Goal: Task Accomplishment & Management: Manage account settings

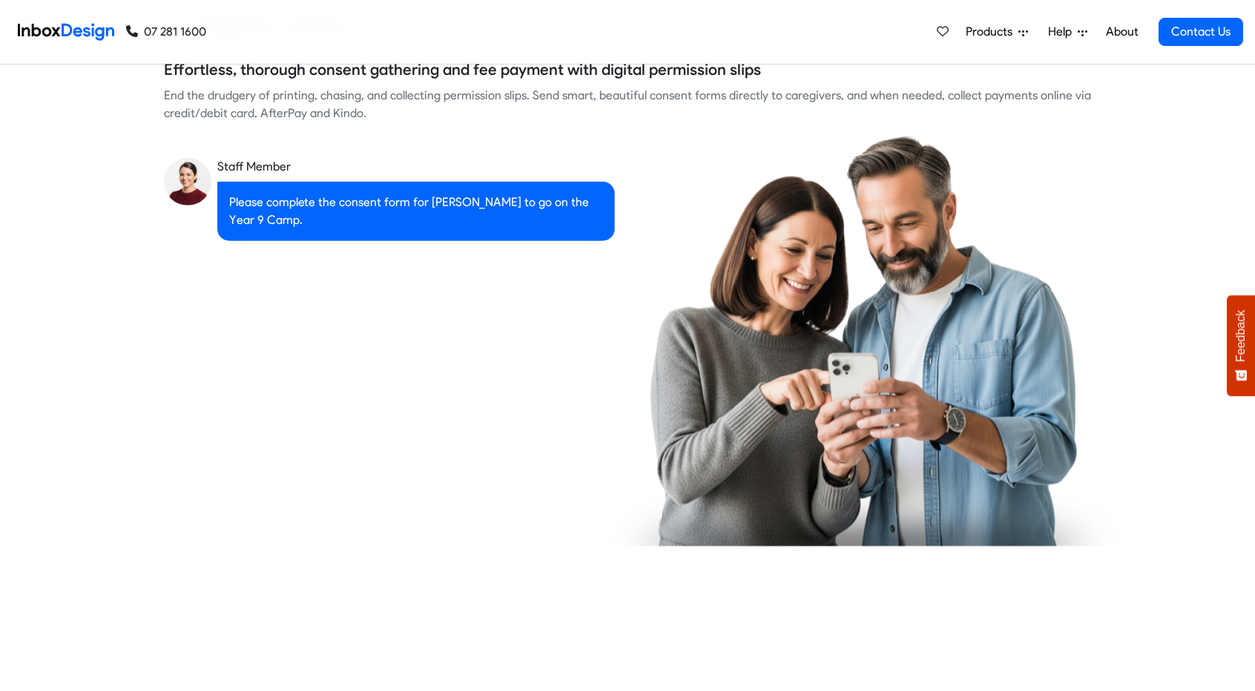
checkbox input "true"
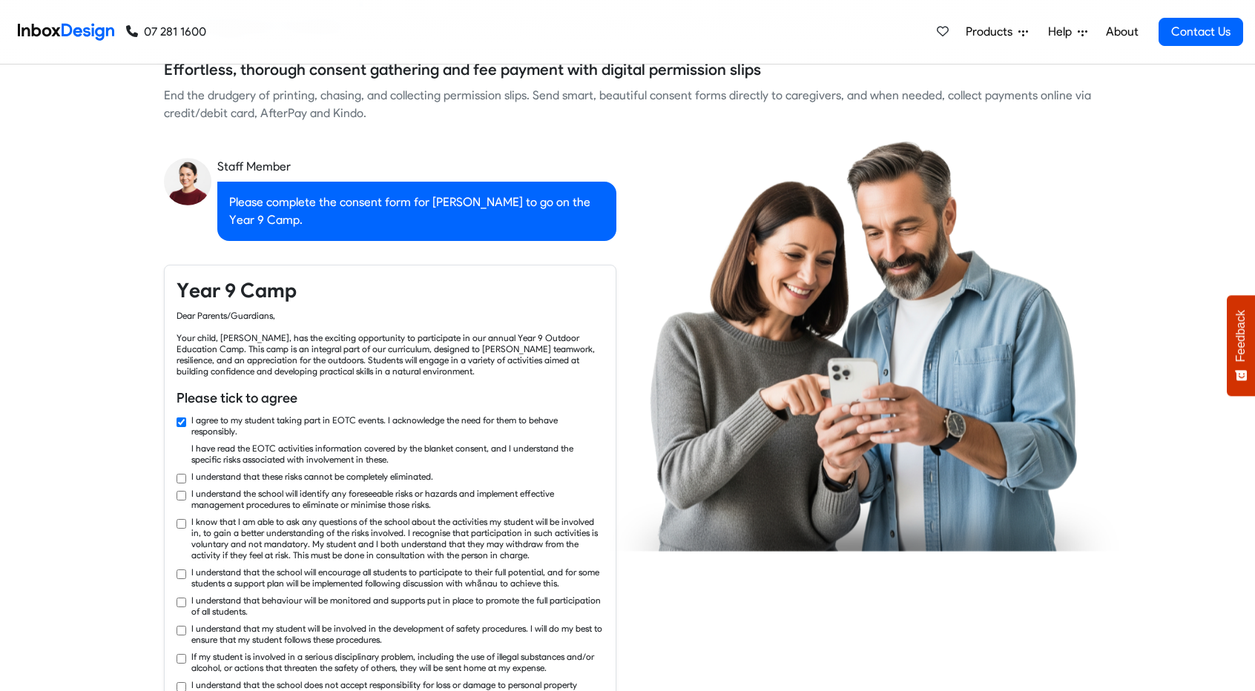
checkbox input "true"
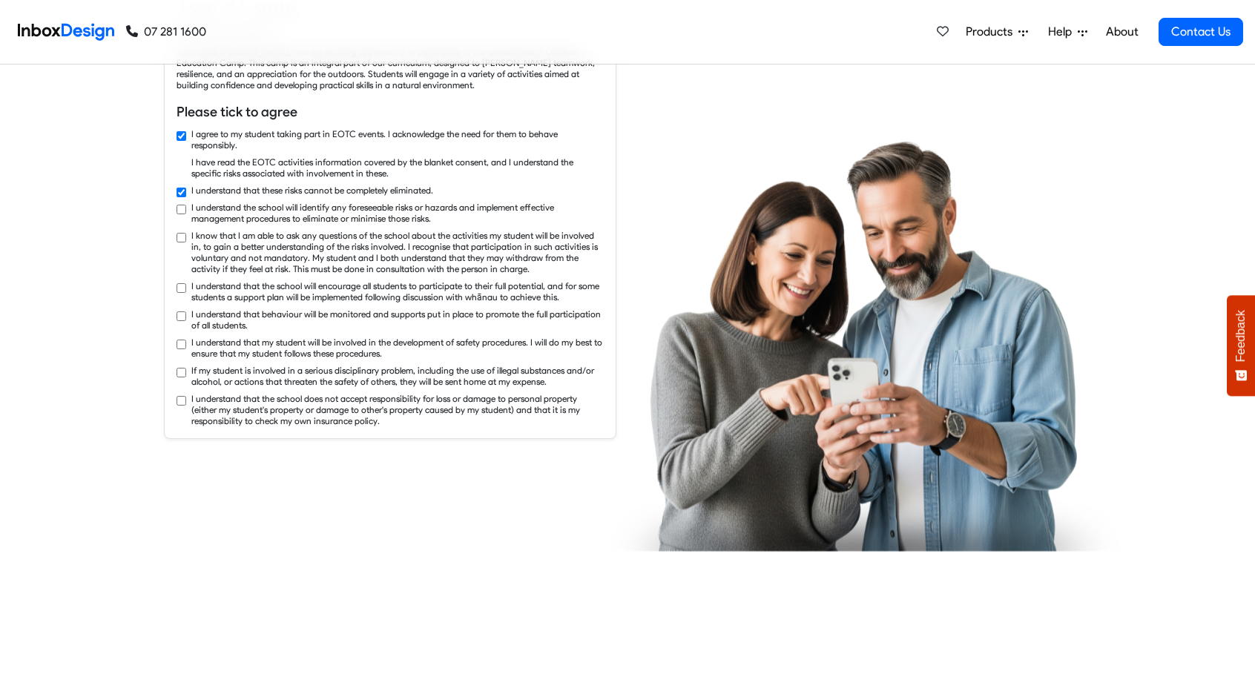
checkbox input "true"
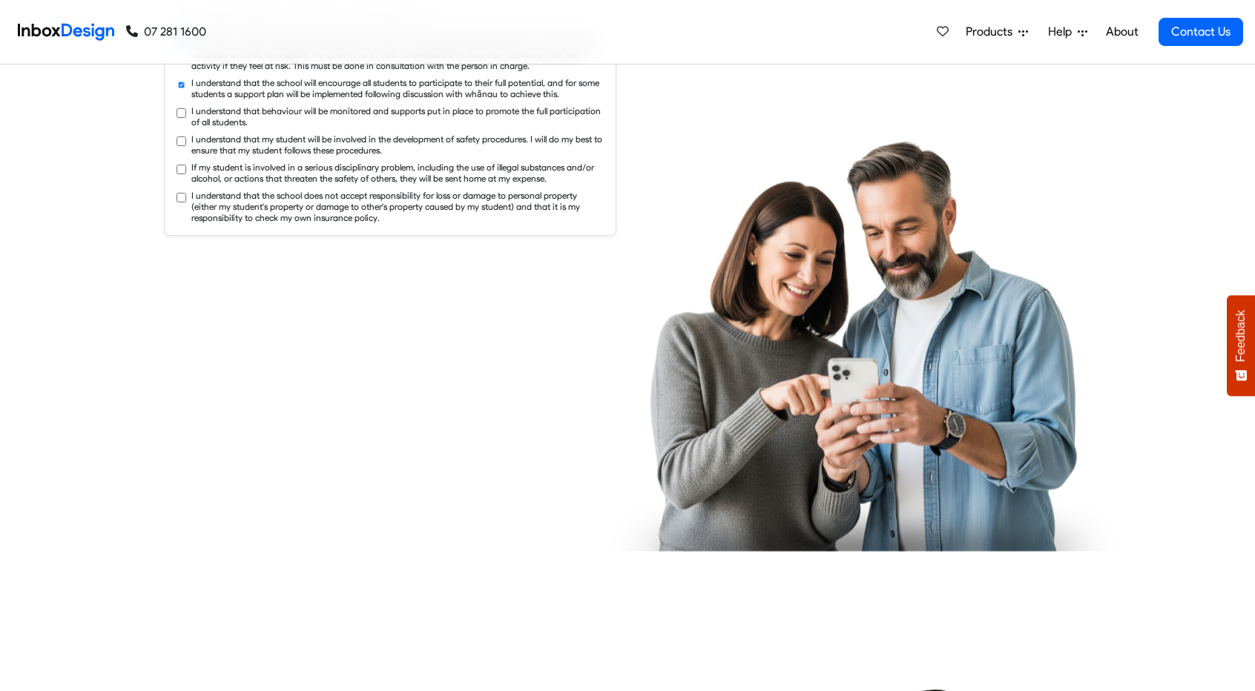
checkbox input "true"
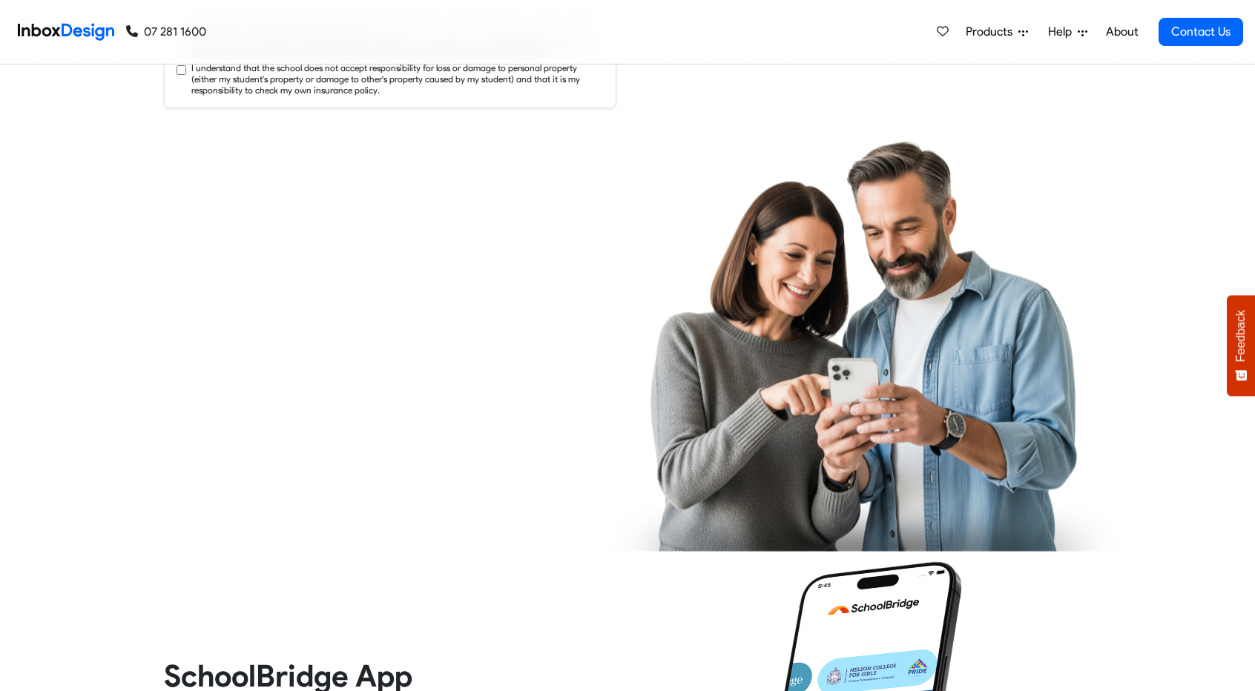
checkbox input "true"
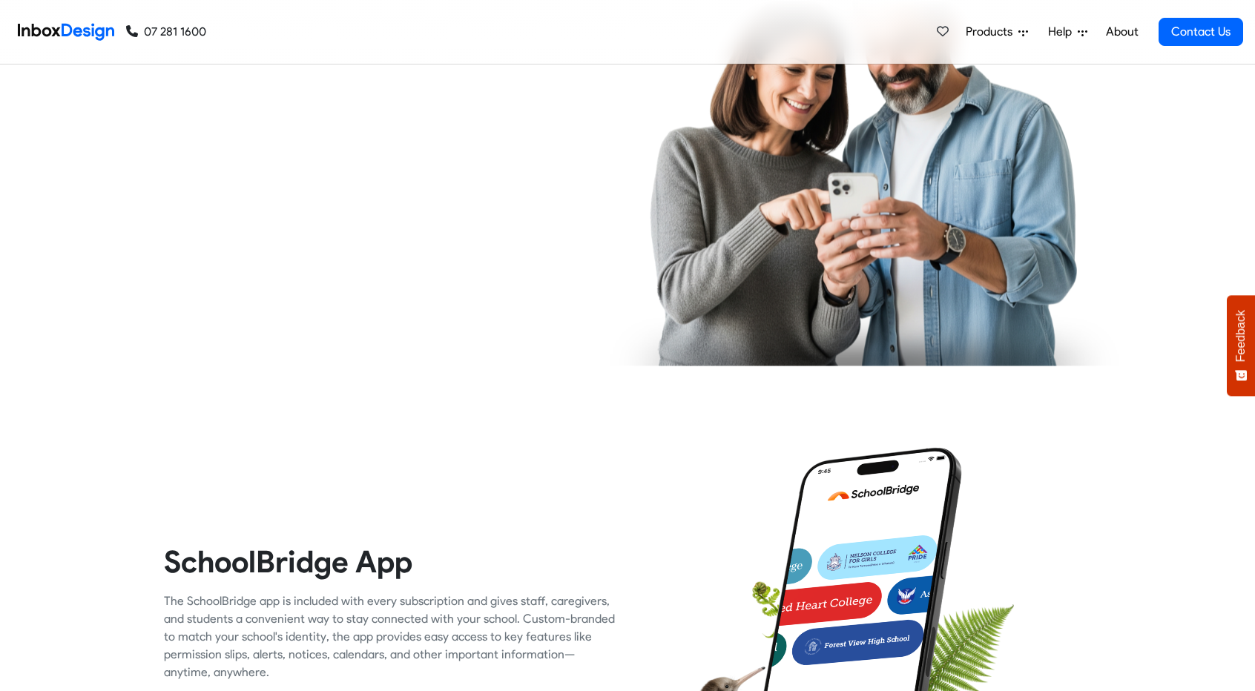
checkbox input "true"
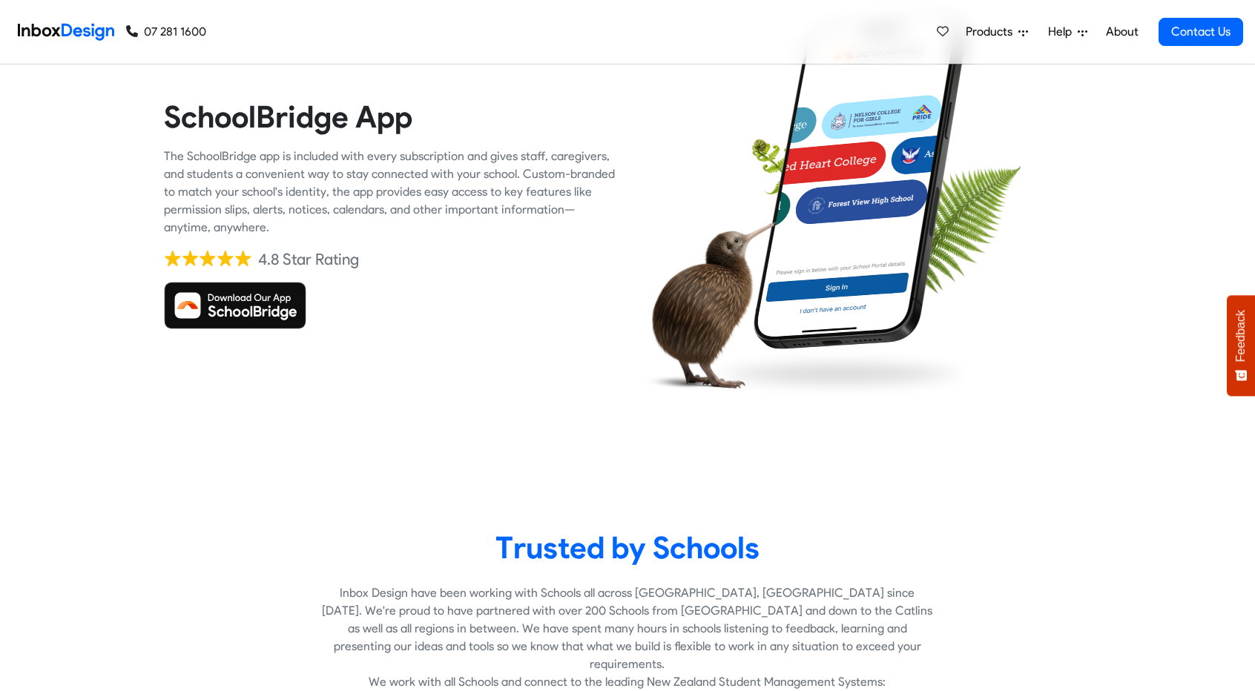
checkbox input "true"
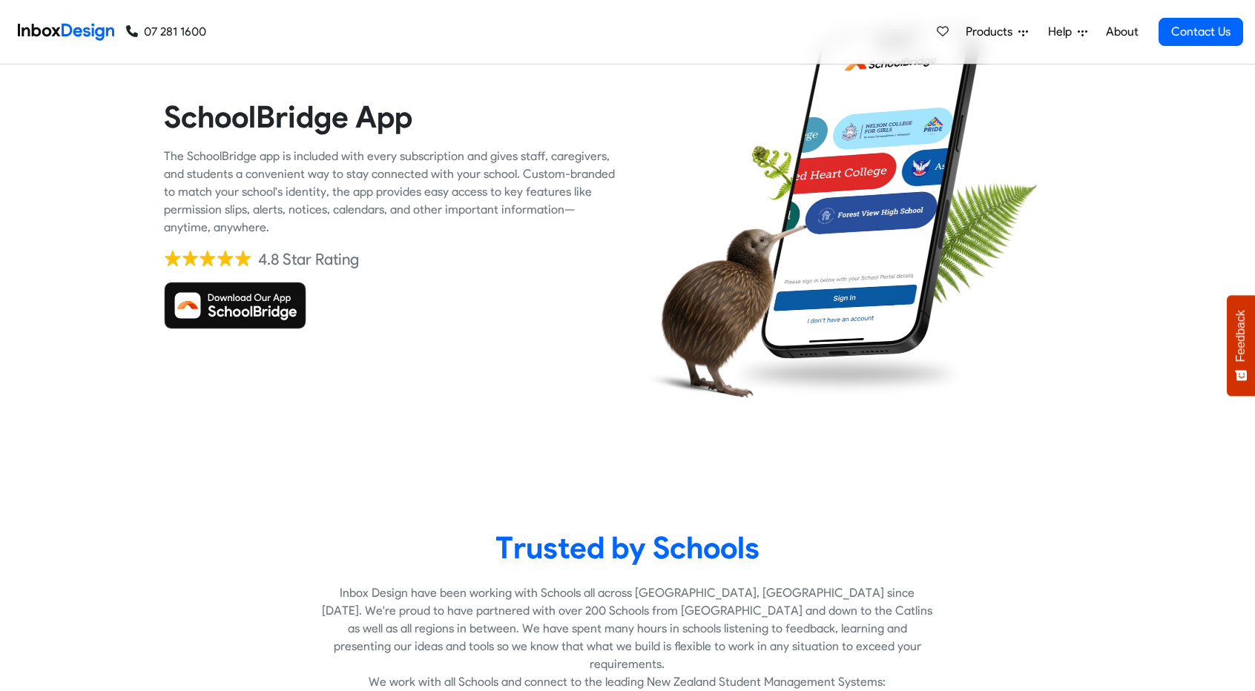
scroll to position [3042, 0]
